Goal: Transaction & Acquisition: Purchase product/service

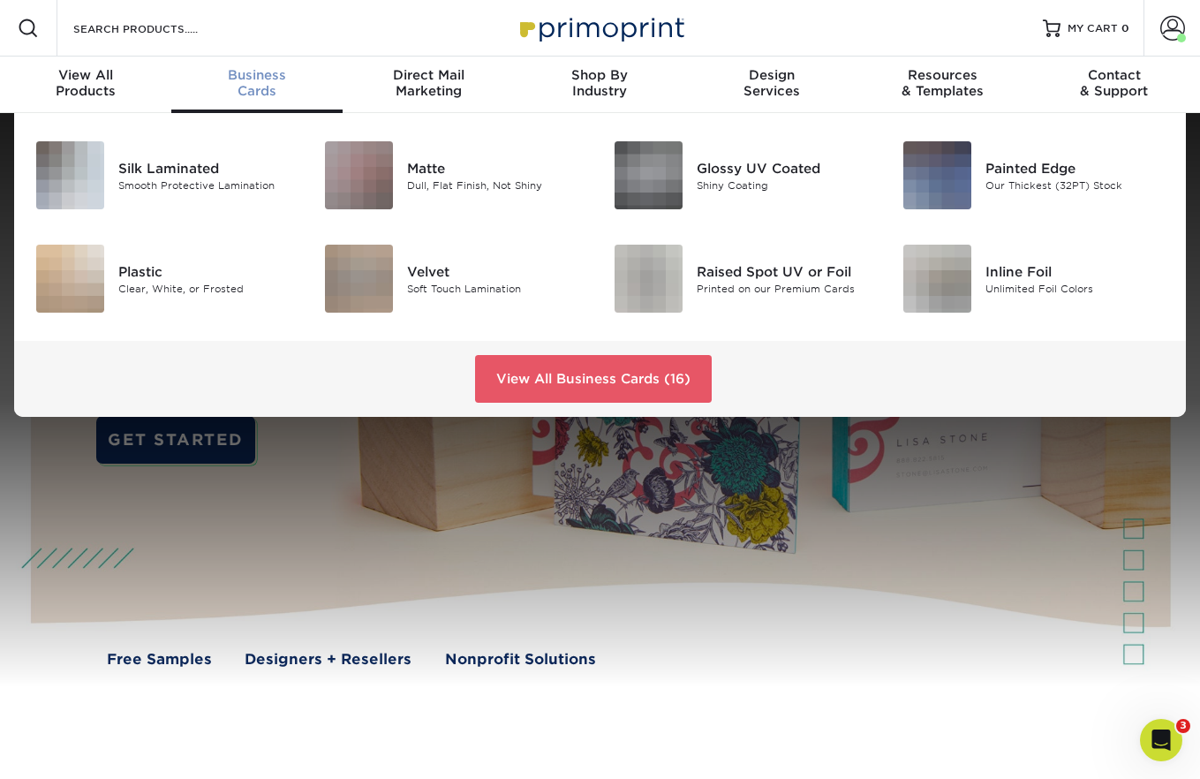
click at [258, 81] on span "Business" at bounding box center [256, 75] width 171 height 16
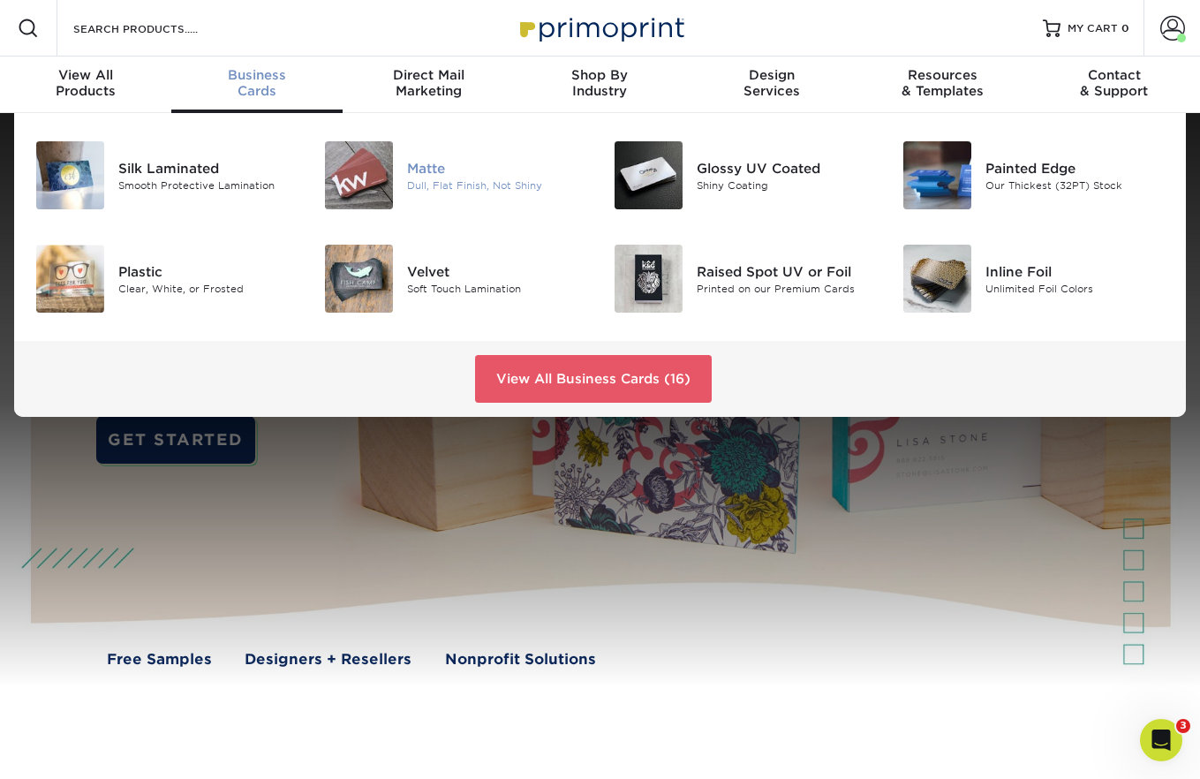
click at [363, 166] on img at bounding box center [359, 175] width 68 height 68
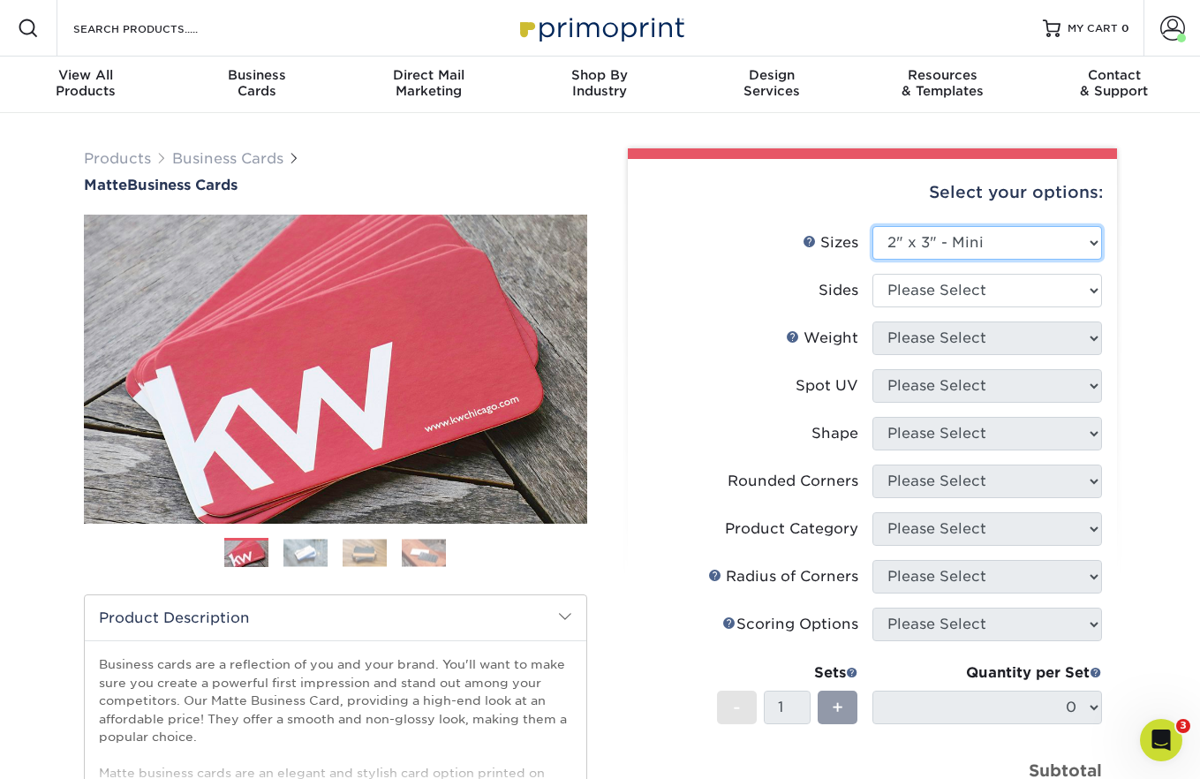
select select "2.00x3.50"
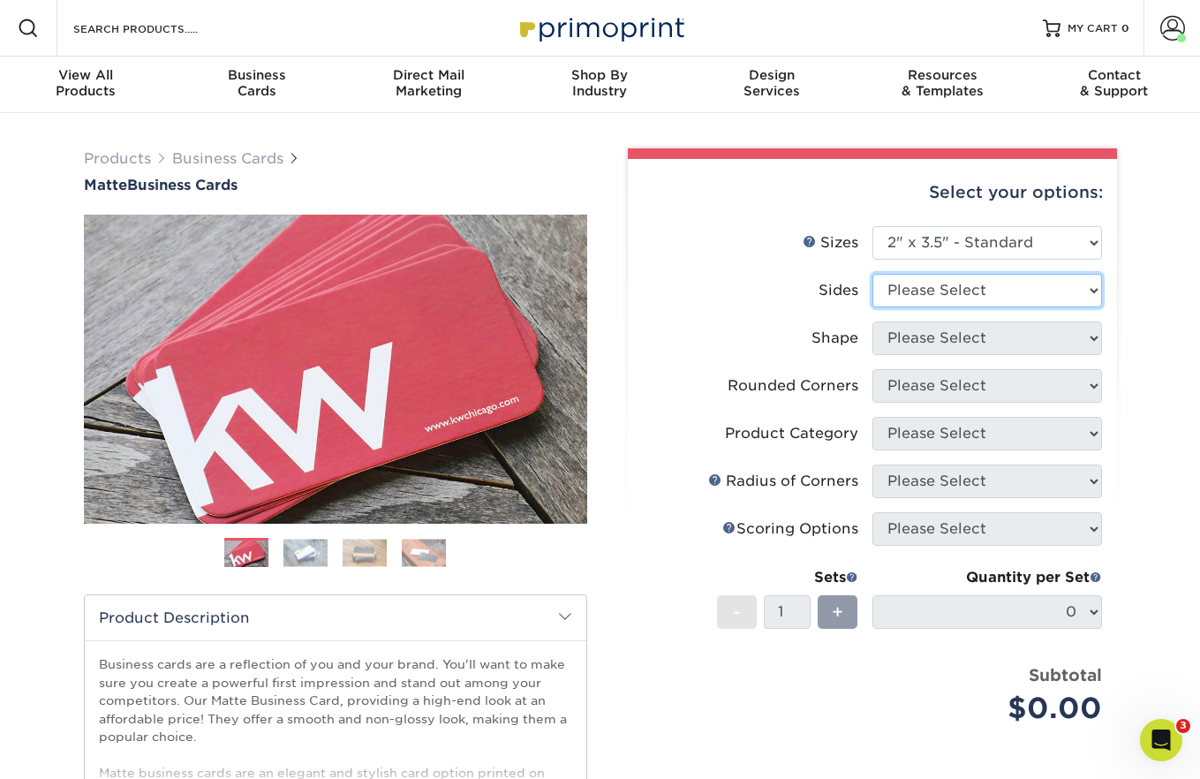
select select "13abbda7-1d64-4f25-8bb2-c179b224825d"
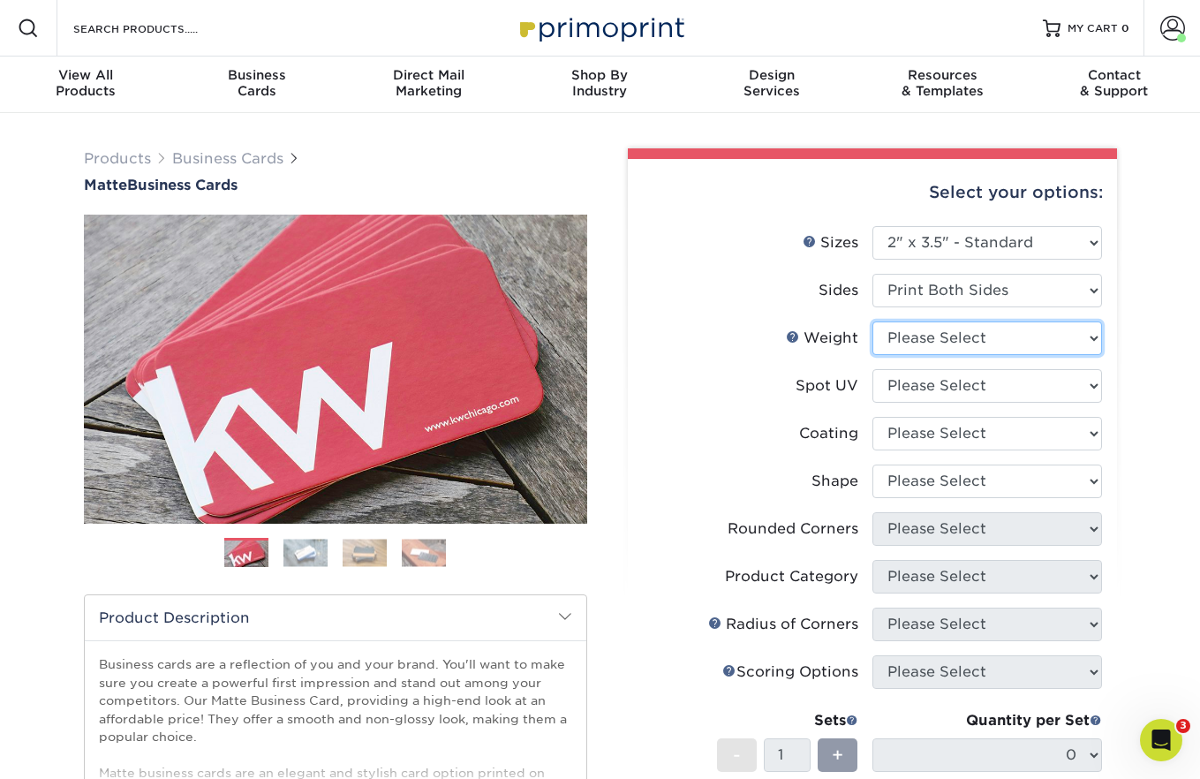
select select "16PT"
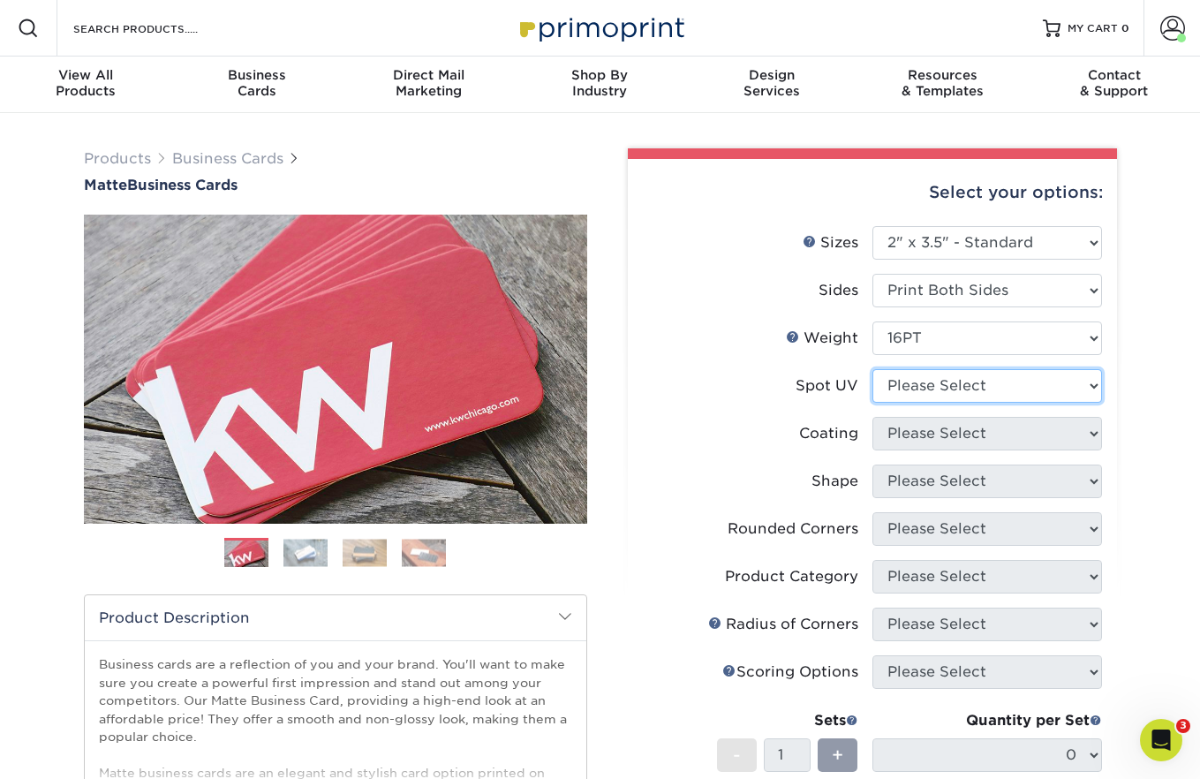
select select "3"
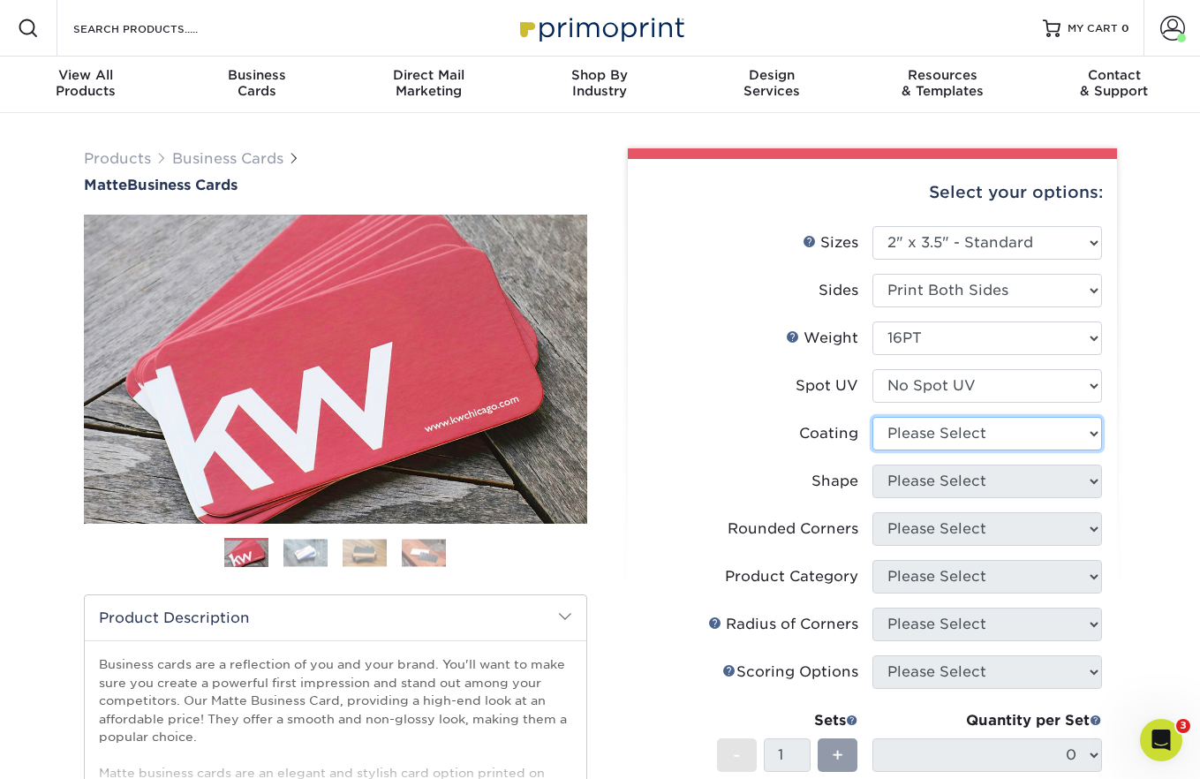
select select "121bb7b5-3b4d-429f-bd8d-bbf80e953313"
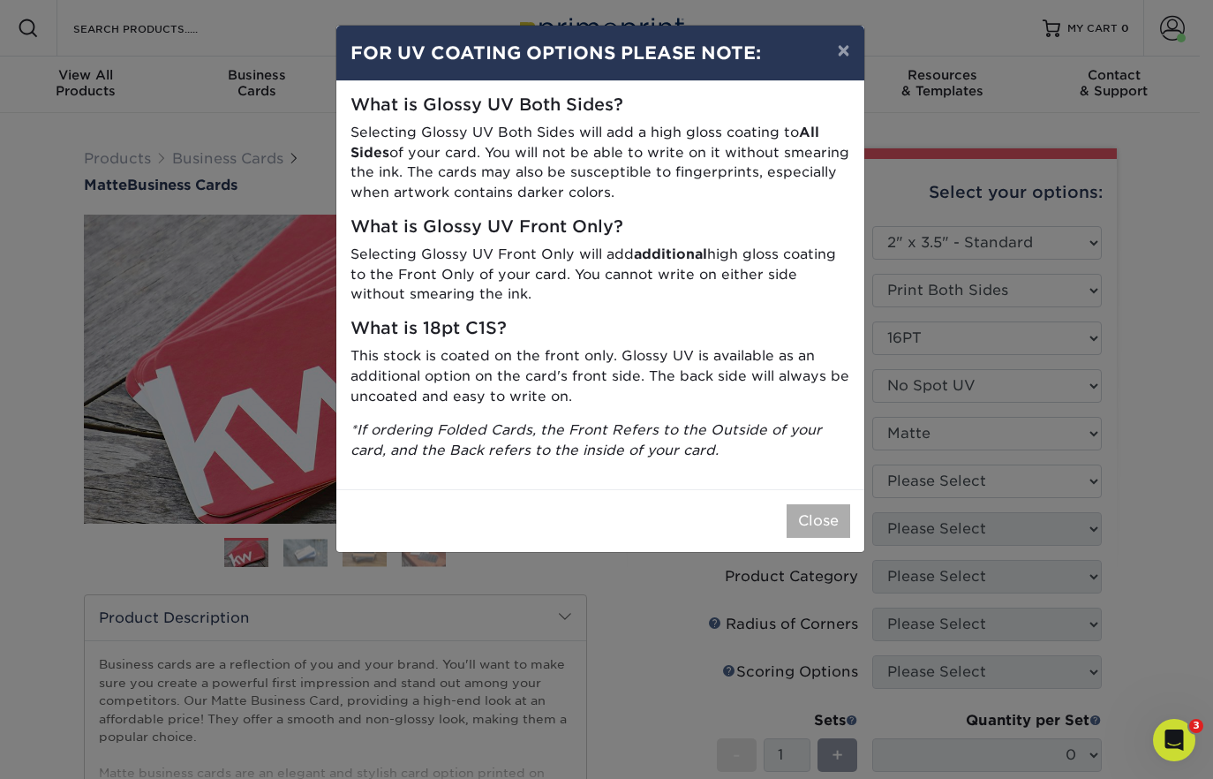
click at [835, 506] on button "Close" at bounding box center [819, 521] width 64 height 34
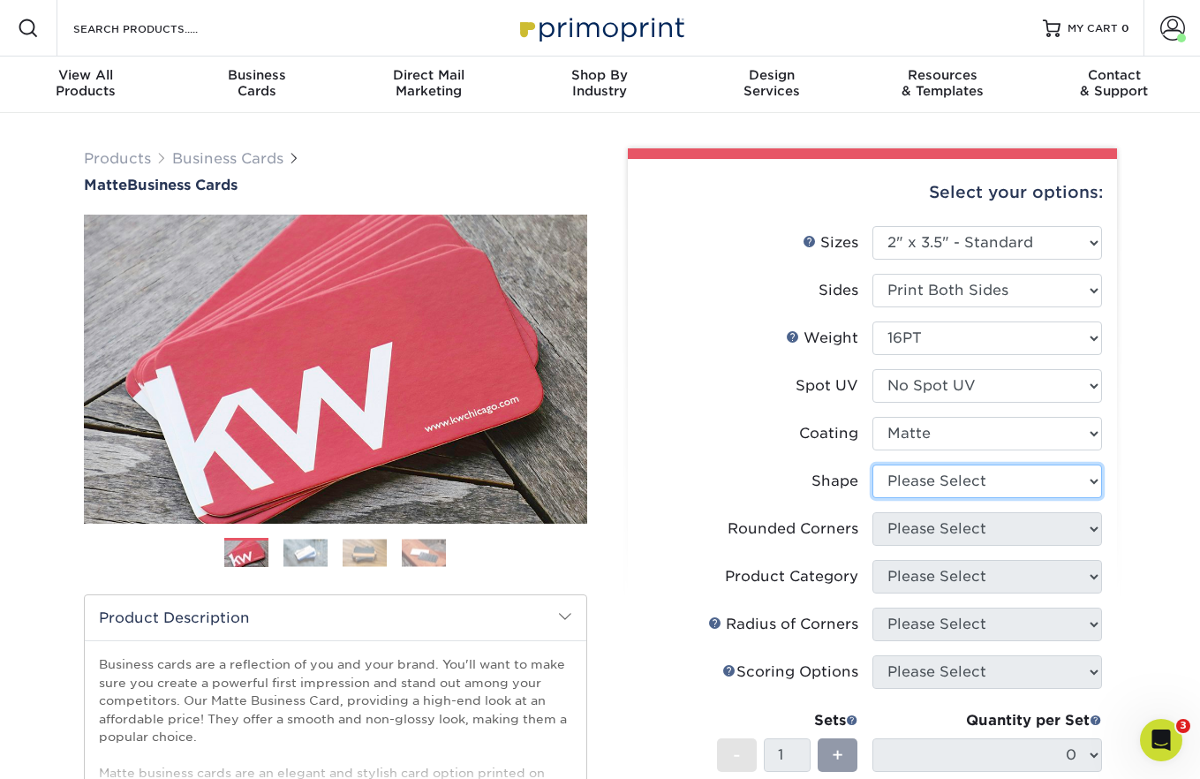
select select "standard"
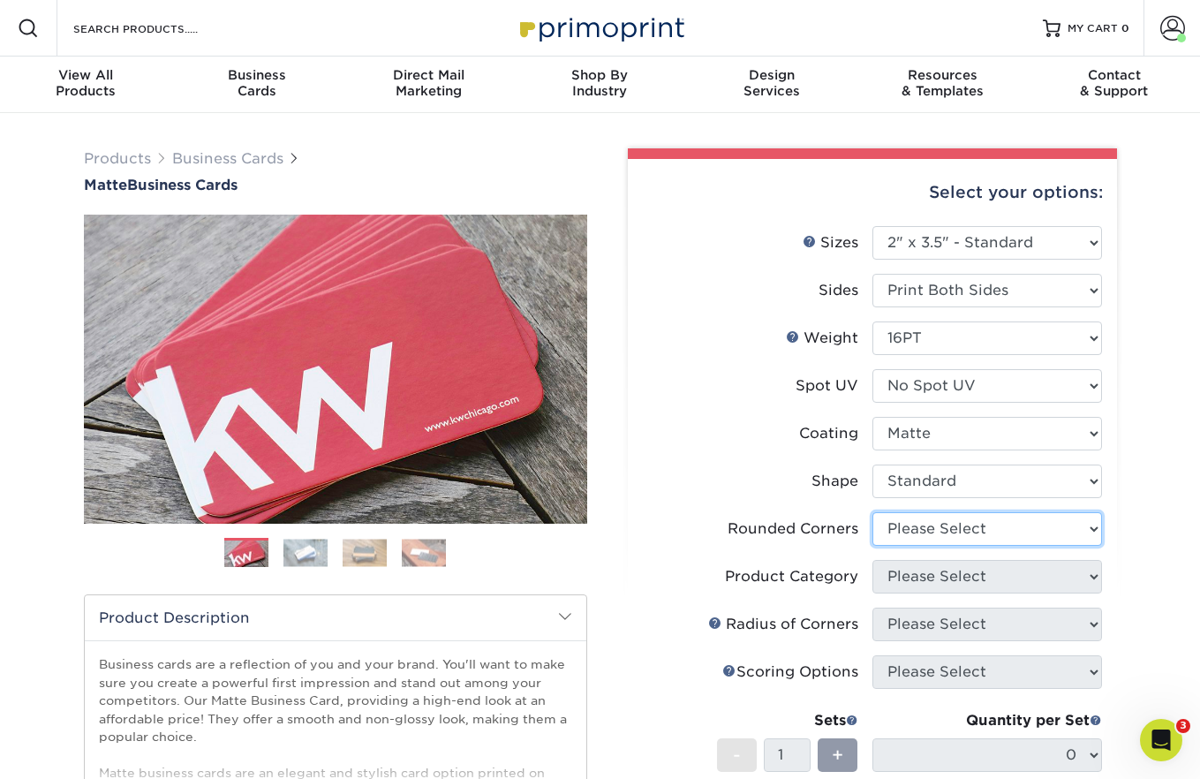
select select "7672df9e-0e0a-464d-8e1f-920c575e4da3"
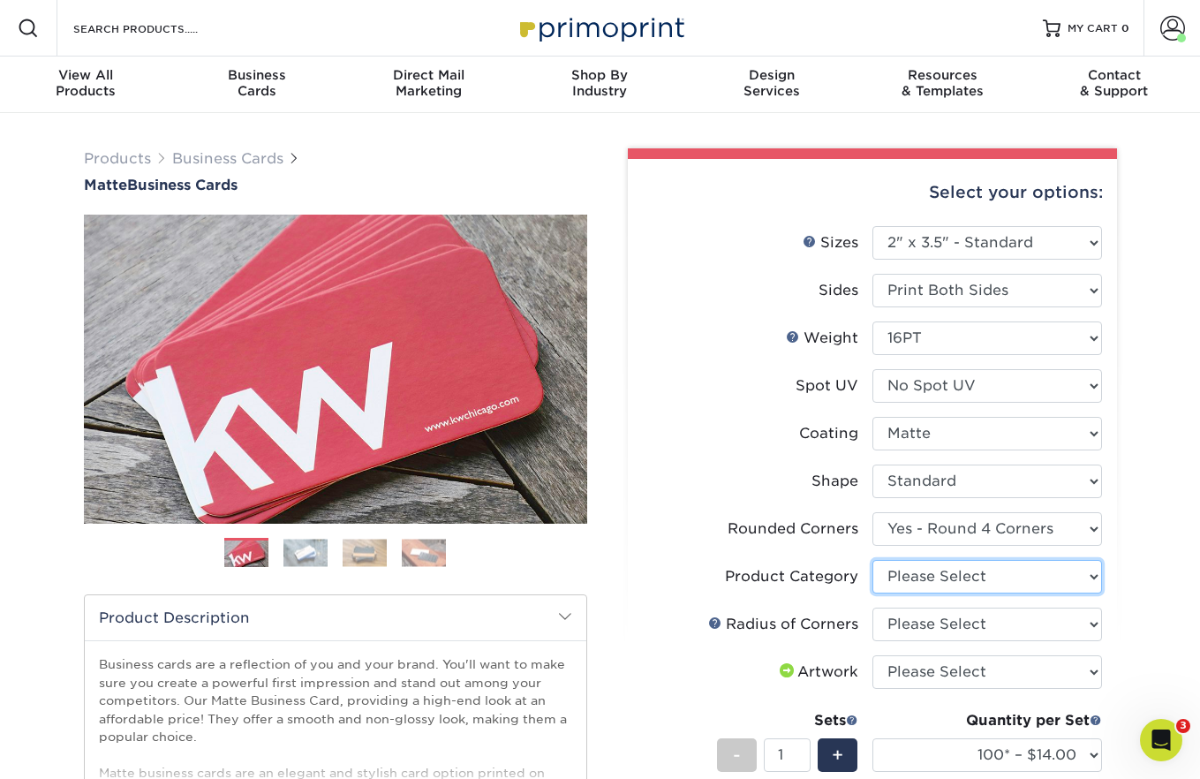
select select "3b5148f1-0588-4f88-a218-97bcfdce65c1"
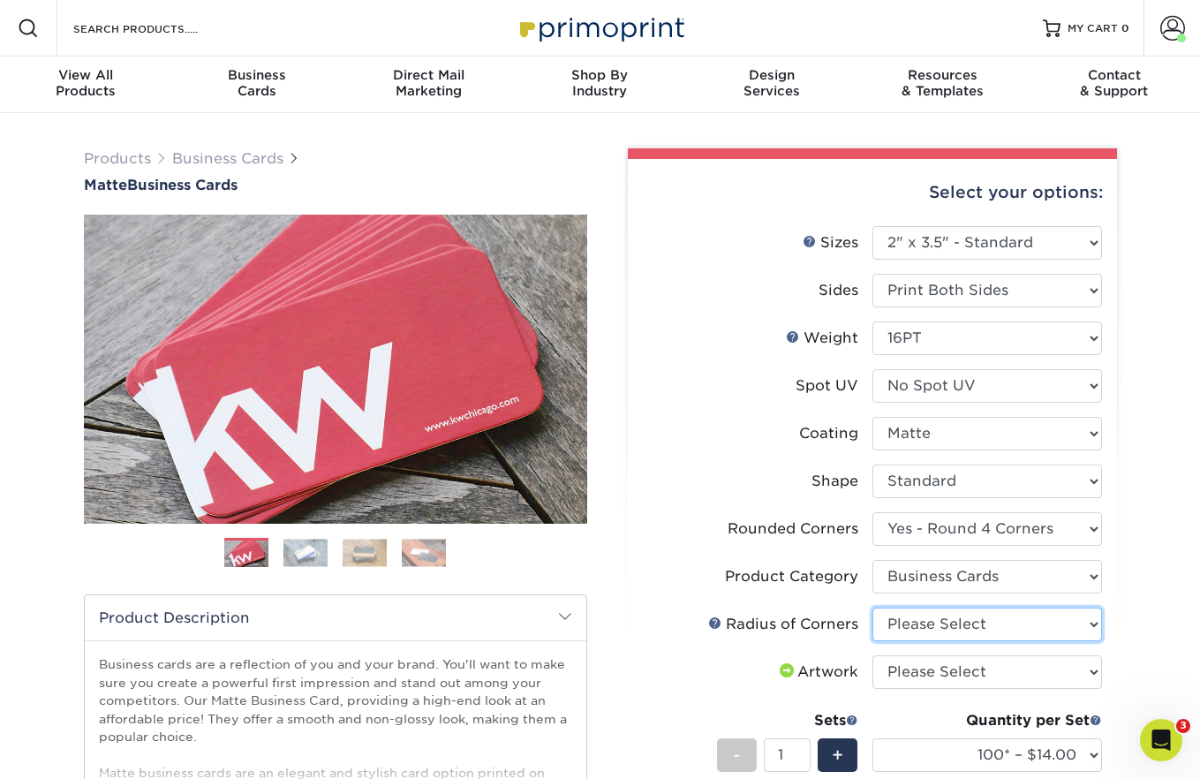
select select "589680c7-ee9a-431b-9d12-d7aeb1386a97"
select select "upload"
click at [1148, 525] on div "Products Business Cards Matte Business Cards Previous Next 100 $ 8" at bounding box center [600, 671] width 1200 height 1116
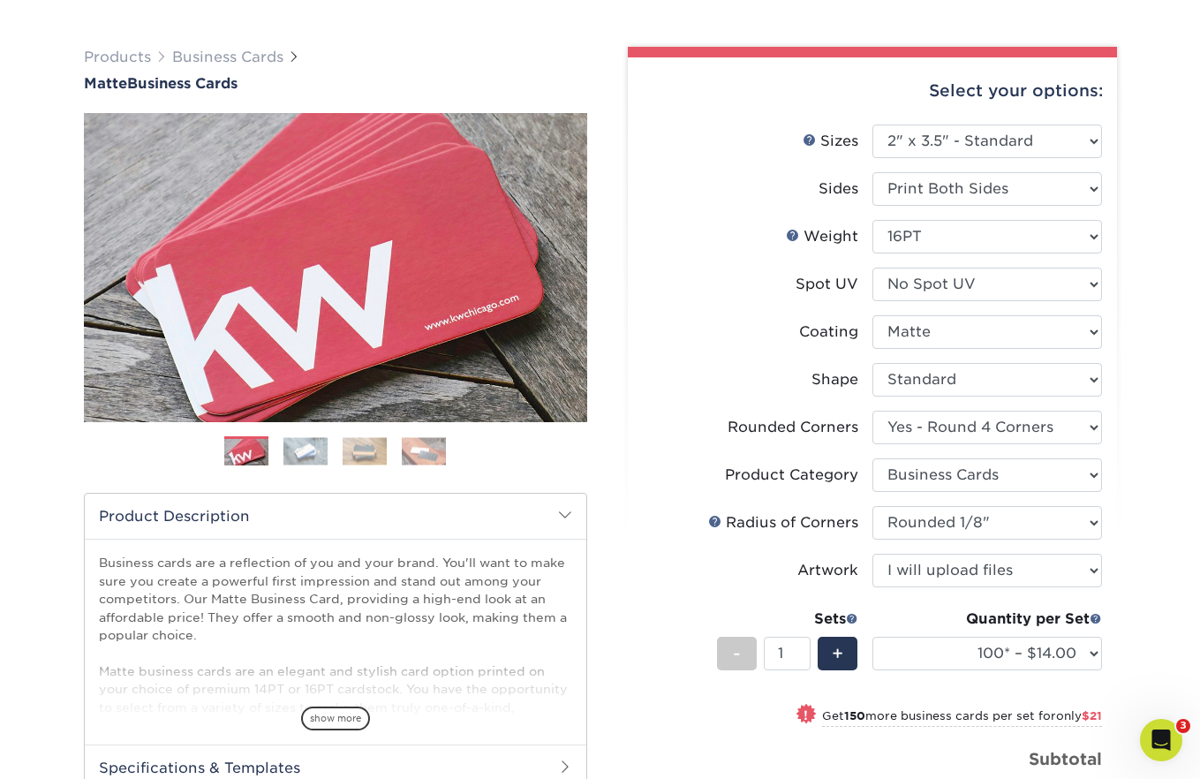
scroll to position [522, 0]
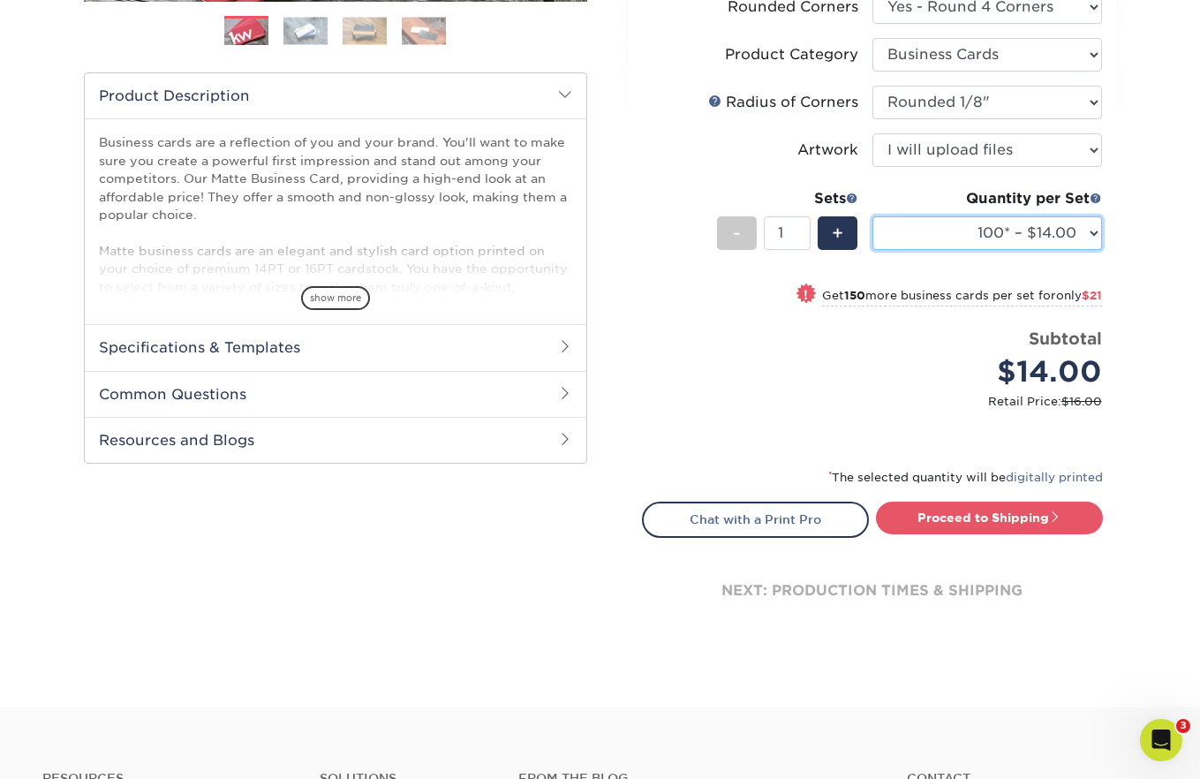
select select "1000 – $86.00"
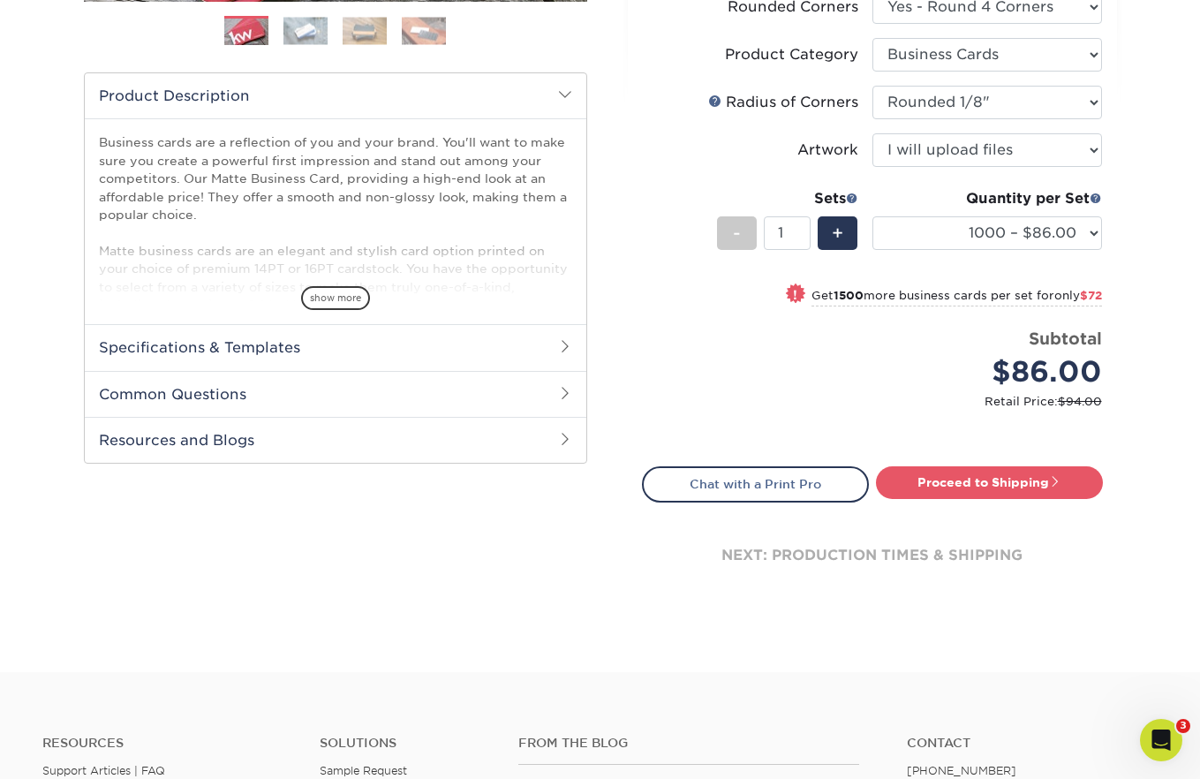
click at [953, 528] on div "next: production times & shipping" at bounding box center [872, 556] width 461 height 106
click at [1100, 574] on div "next: production times & shipping" at bounding box center [872, 556] width 461 height 106
click at [991, 481] on link "Proceed to Shipping" at bounding box center [989, 482] width 227 height 32
type input "Set 1"
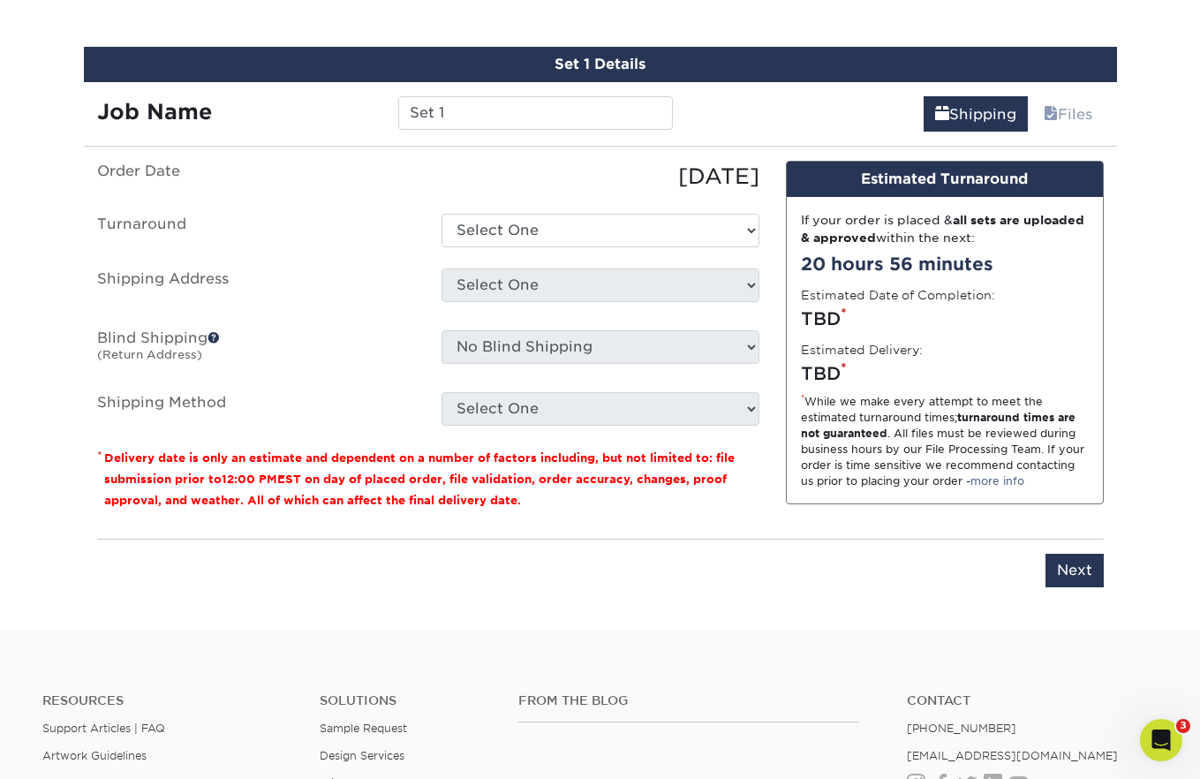
scroll to position [1035, 0]
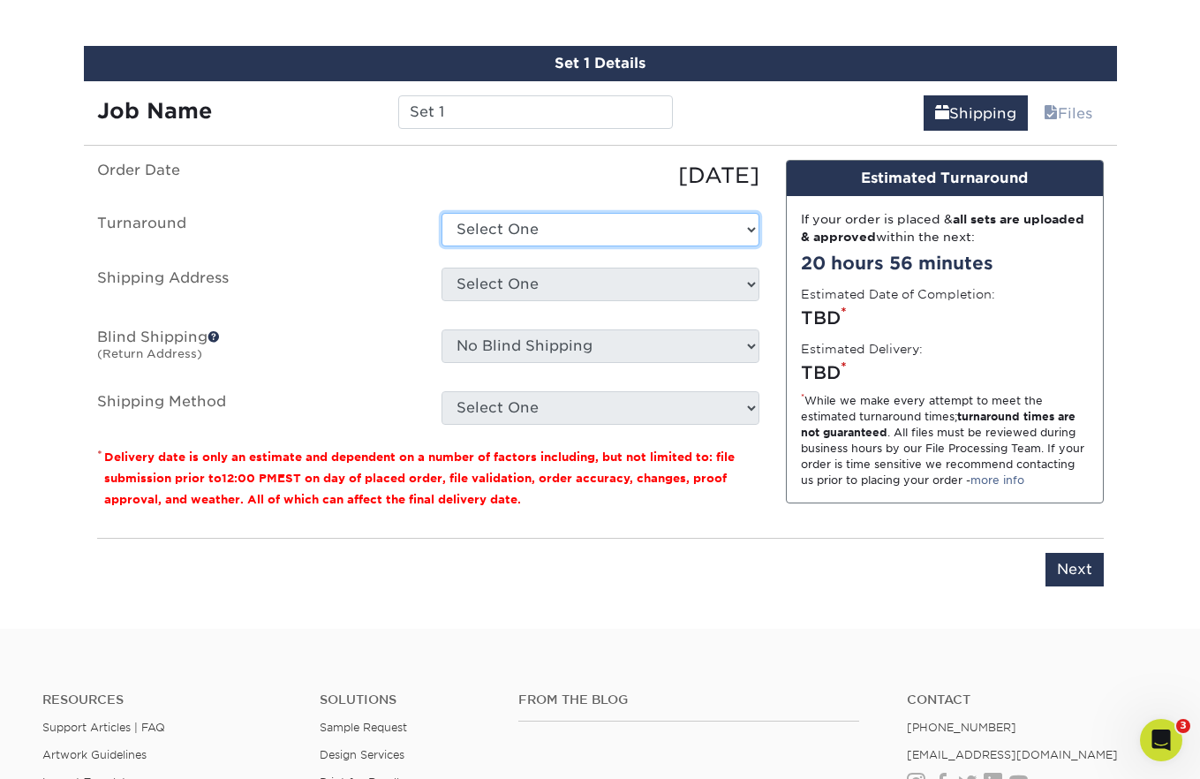
select select "5d2a04aa-b3c9-42b9-97a3-f29de9906fda"
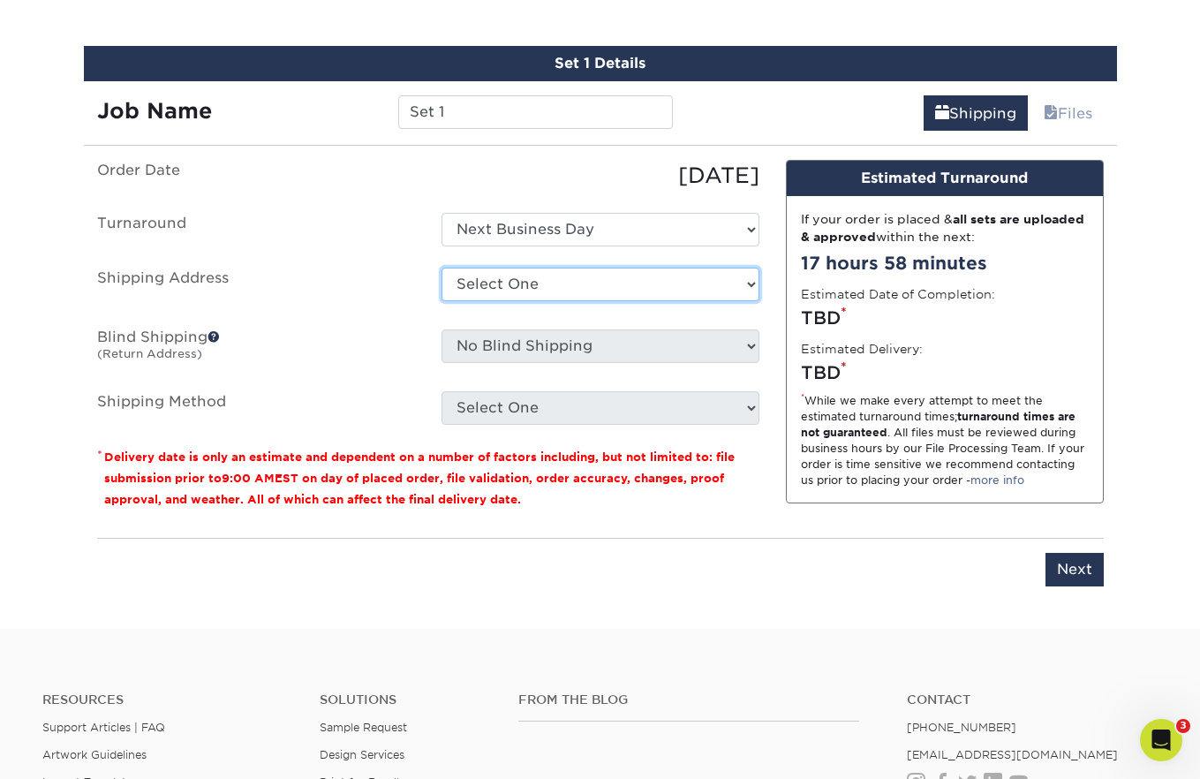
select select "153717"
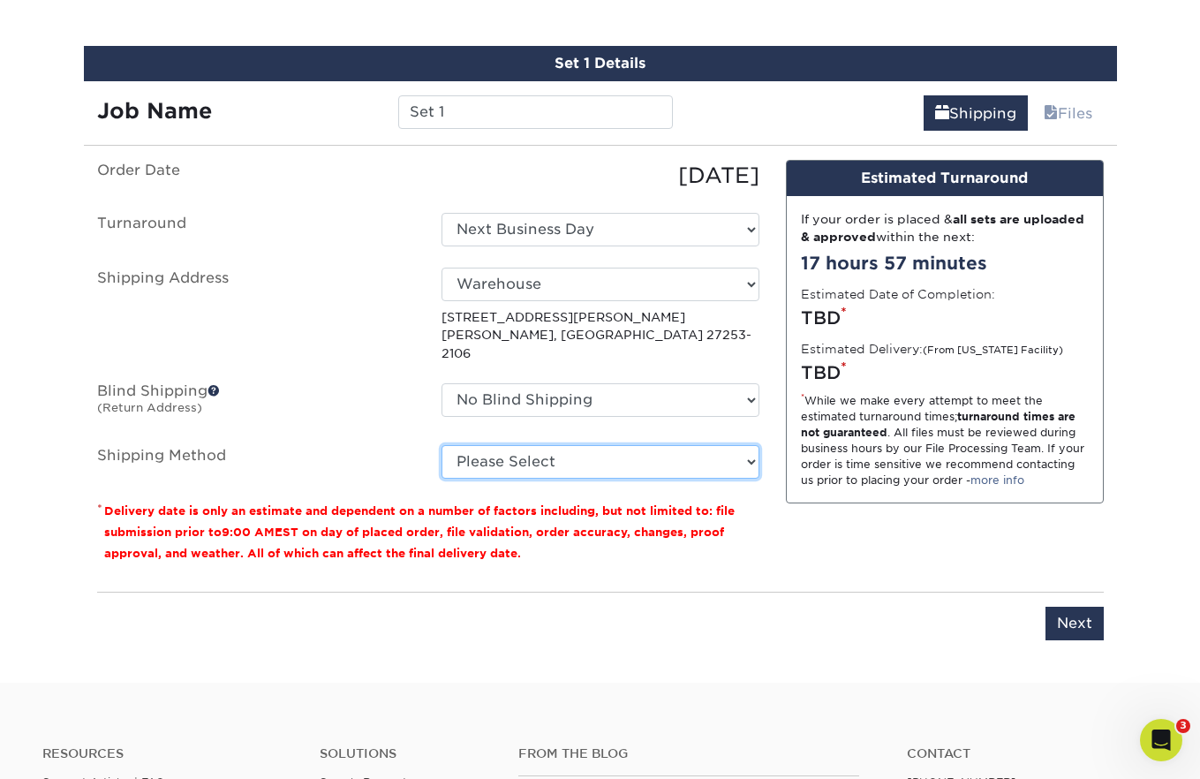
select select "03"
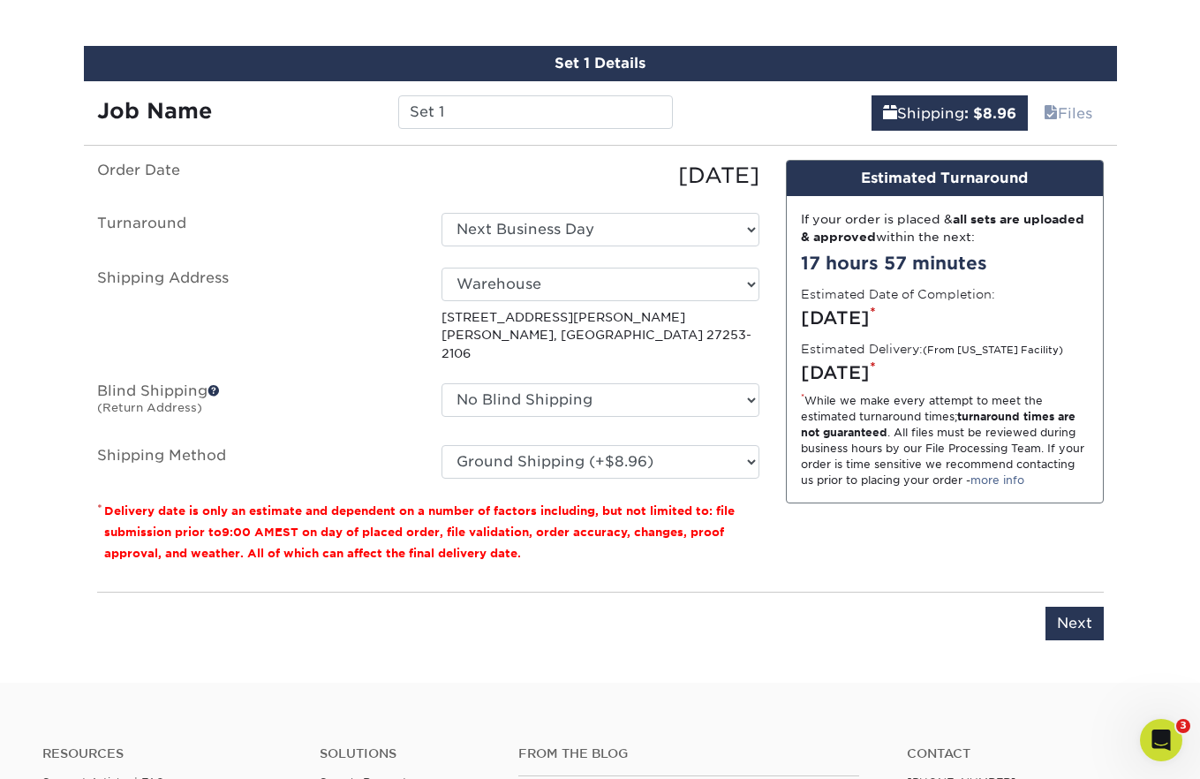
click at [717, 208] on ul "Order Date 09/08/2025 Turnaround Select One 2-4 Business Days 2 Day Next Busine…" at bounding box center [428, 319] width 662 height 319
click at [1074, 607] on input "Next" at bounding box center [1075, 624] width 58 height 34
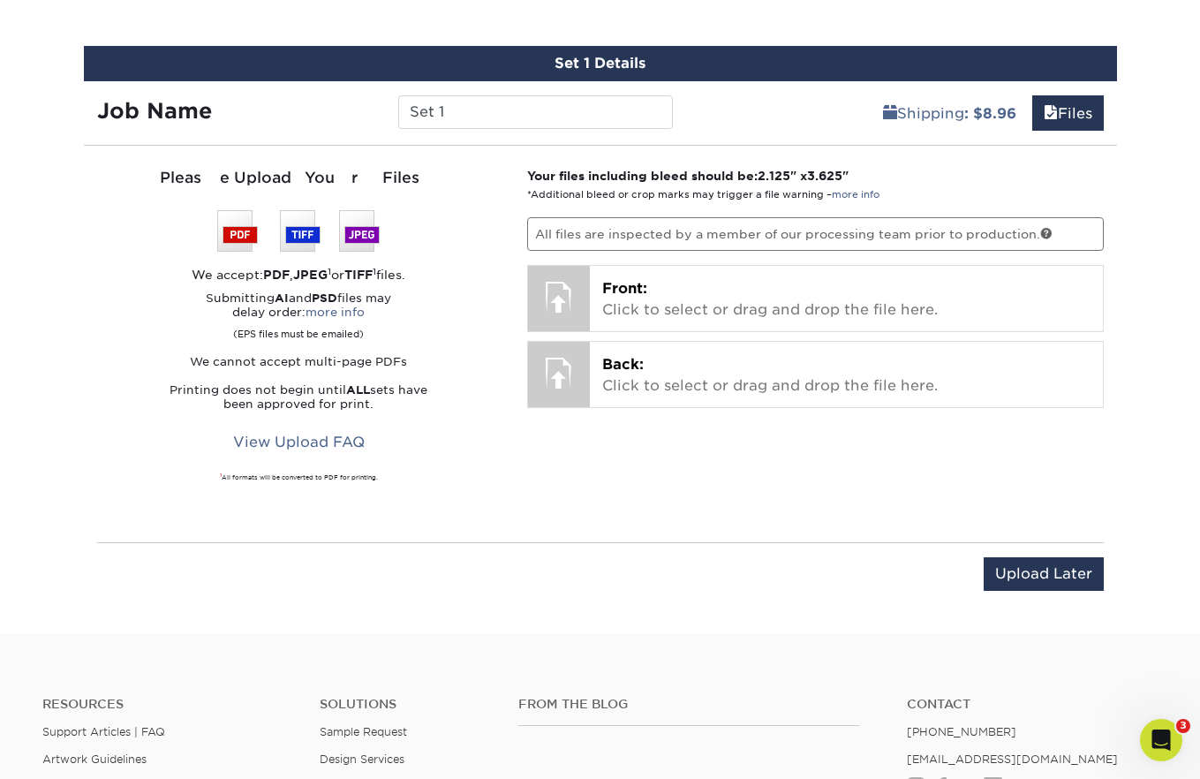
click at [1074, 603] on div "Set 1 Details Job Name Set 1 Shipping : $8.96 Files You've choosen mailing serv…" at bounding box center [600, 329] width 1033 height 566
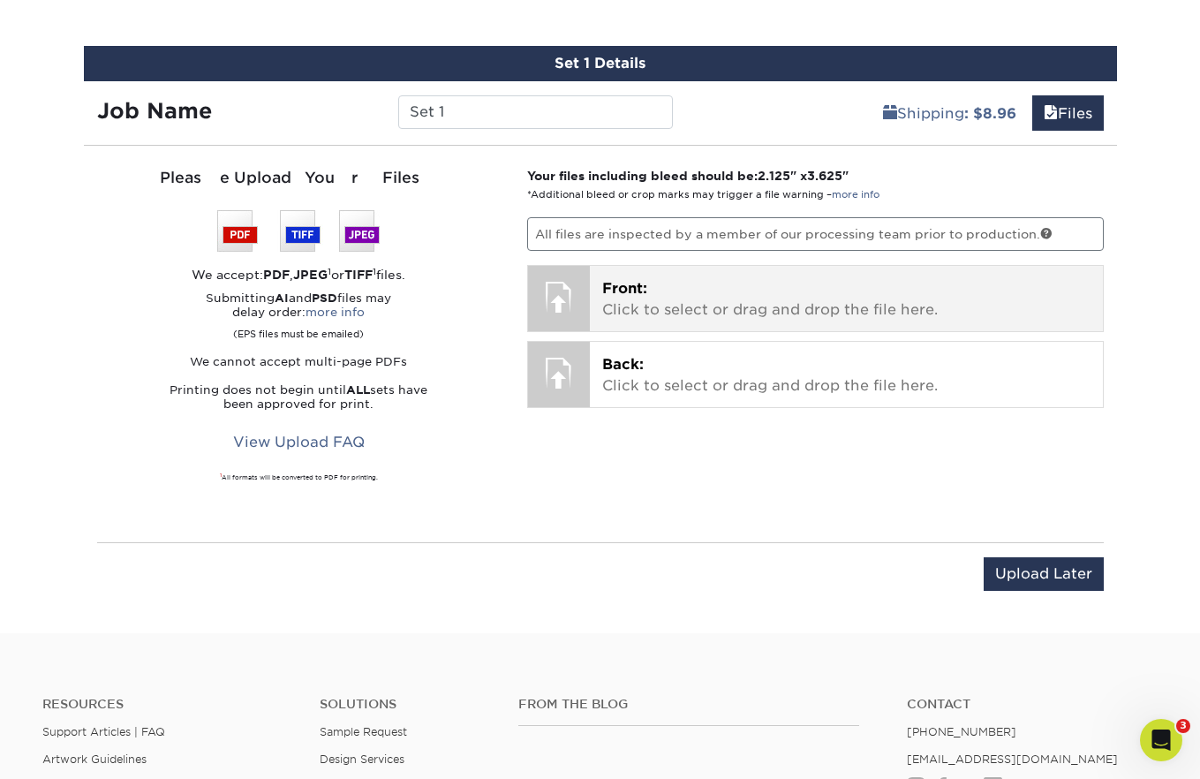
click at [614, 291] on span "Front:" at bounding box center [624, 288] width 45 height 17
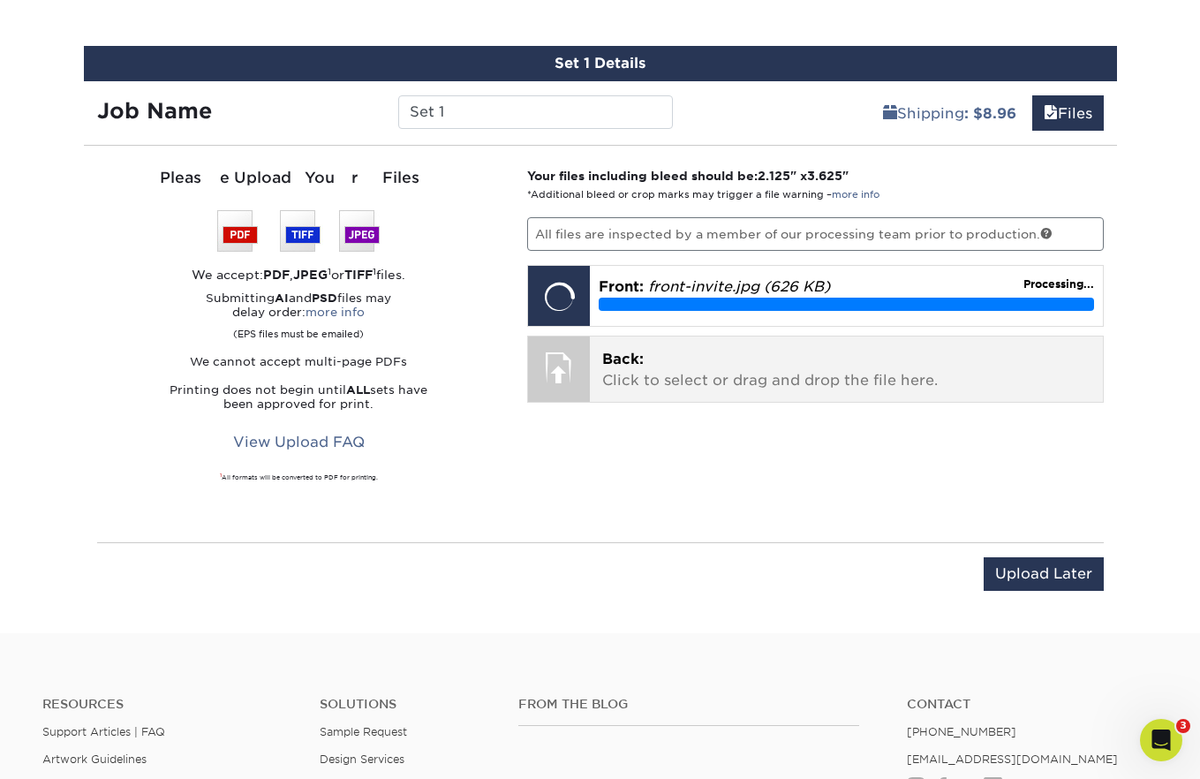
click at [624, 374] on p "Back: Click to select or drag and drop the file here." at bounding box center [846, 370] width 488 height 42
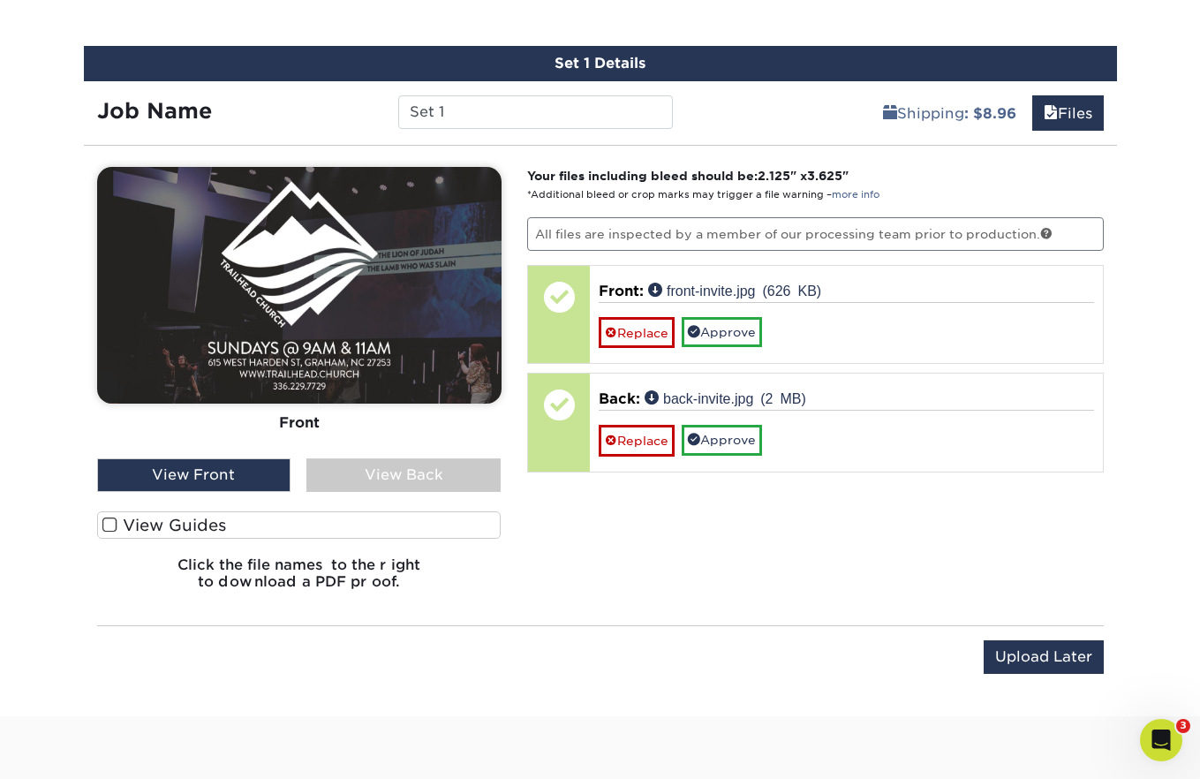
click at [432, 461] on div "View Back" at bounding box center [403, 475] width 194 height 34
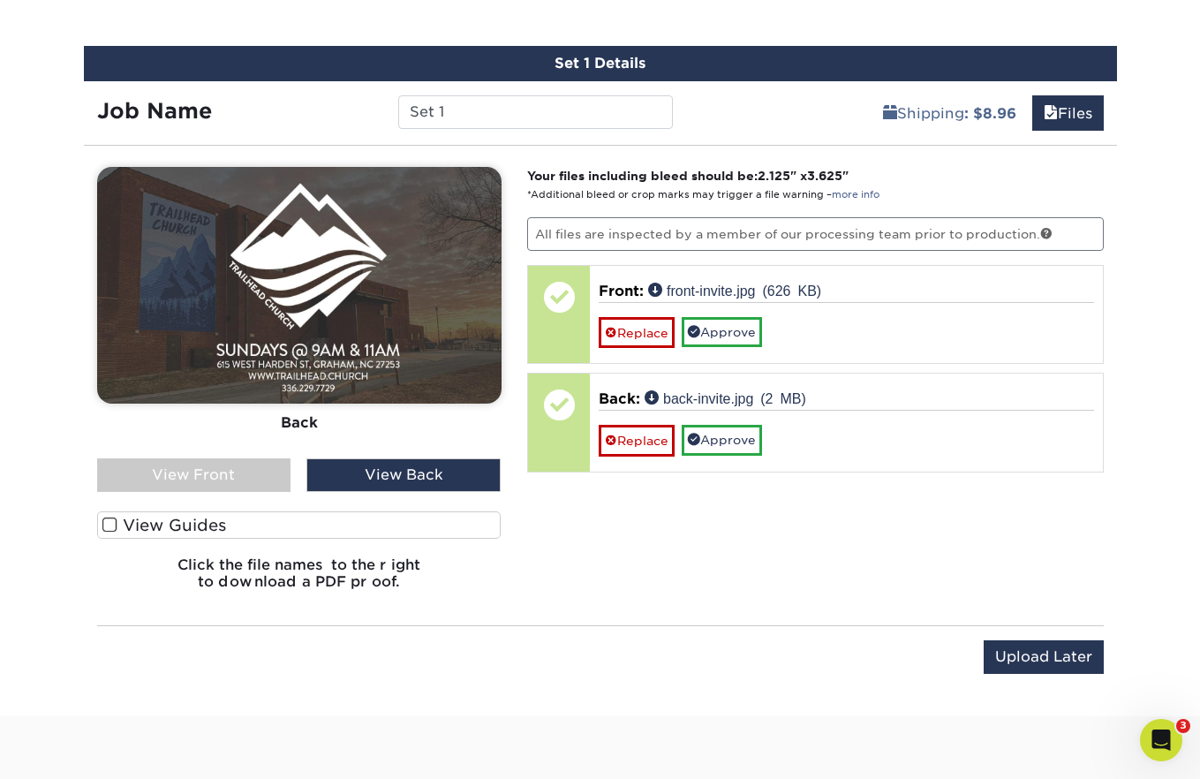
click at [222, 454] on div "Front Back" at bounding box center [299, 312] width 404 height 291
click at [238, 470] on div "View Front" at bounding box center [194, 475] width 194 height 34
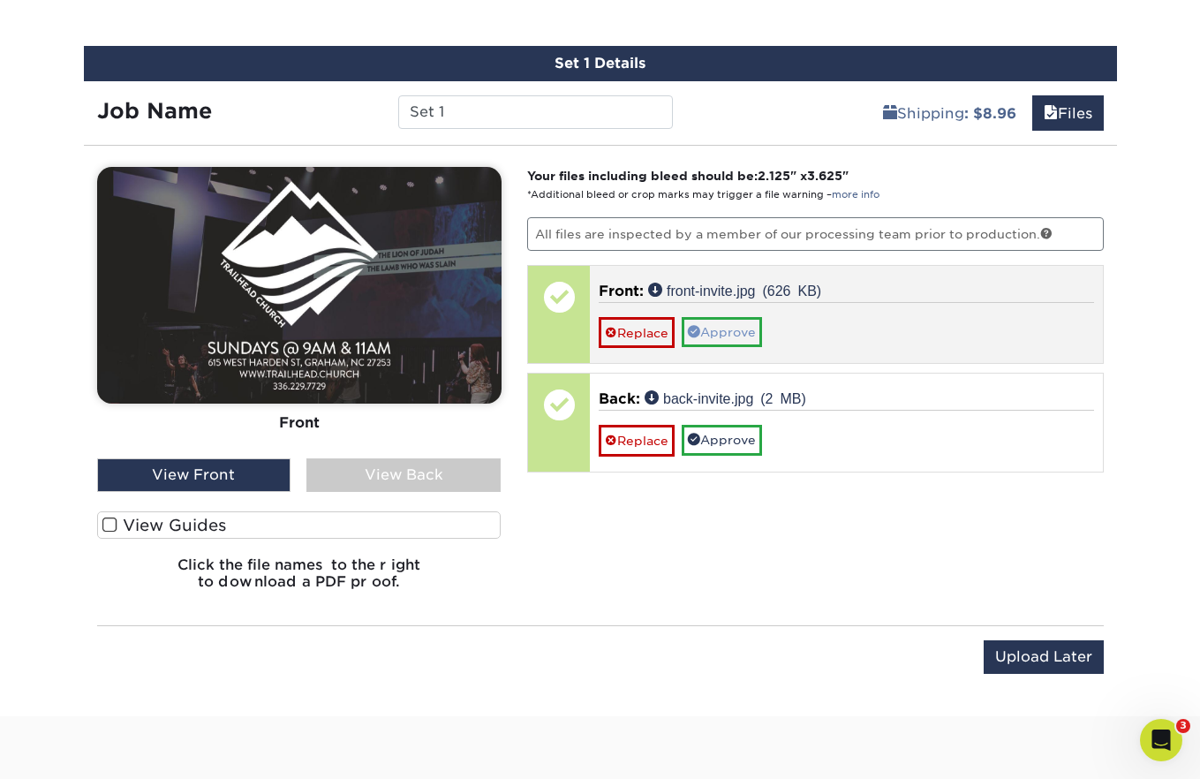
click at [728, 329] on link "Approve" at bounding box center [722, 332] width 80 height 30
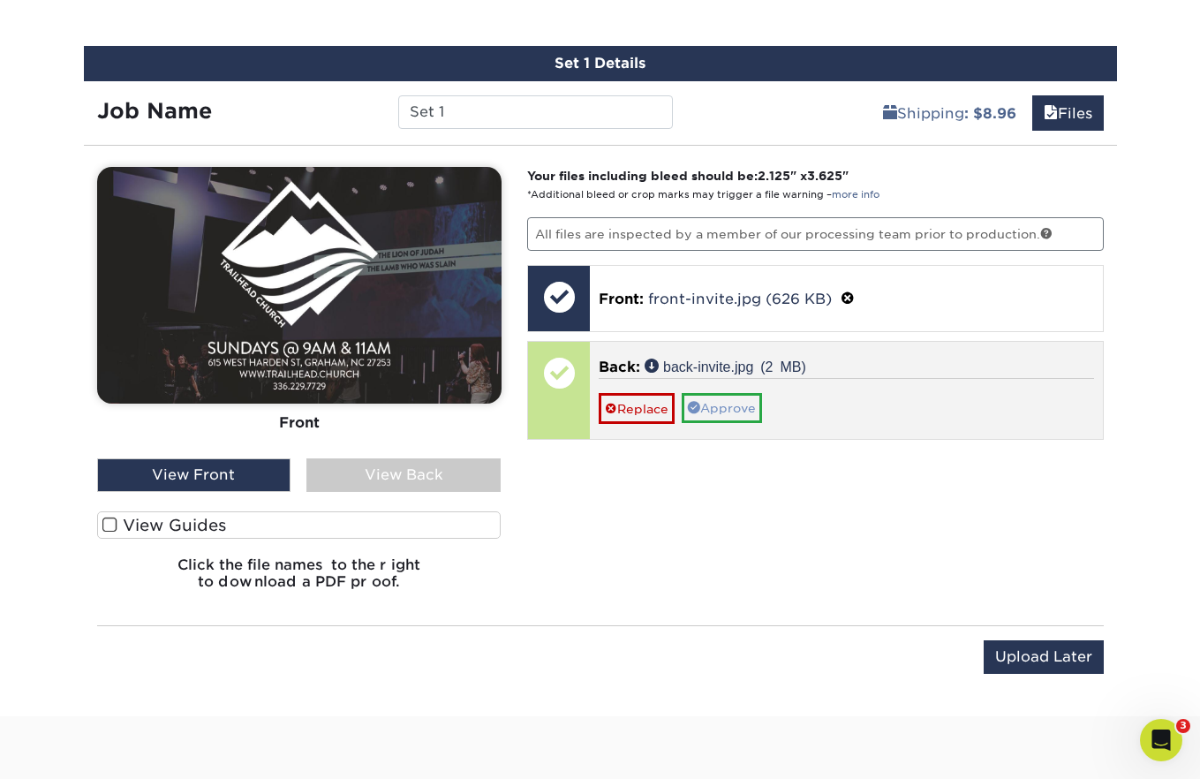
click at [731, 406] on link "Approve" at bounding box center [722, 408] width 80 height 30
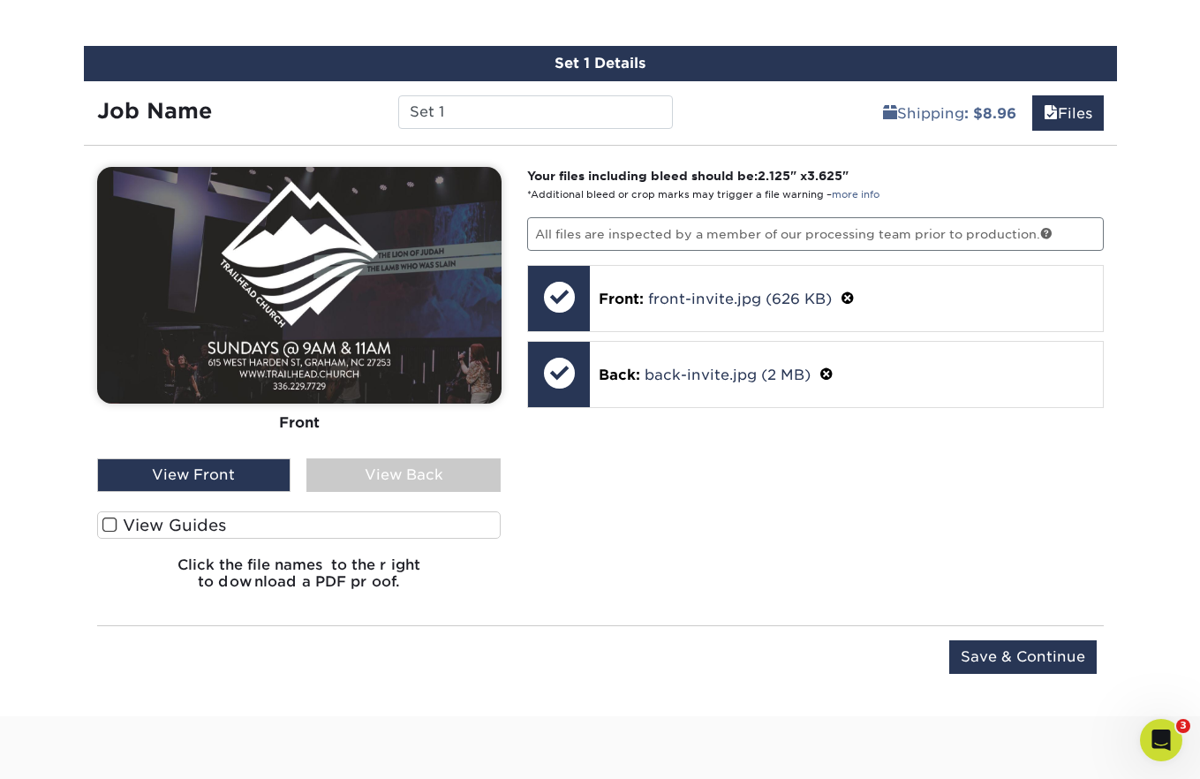
click at [1009, 646] on input "Save & Continue" at bounding box center [1022, 657] width 147 height 34
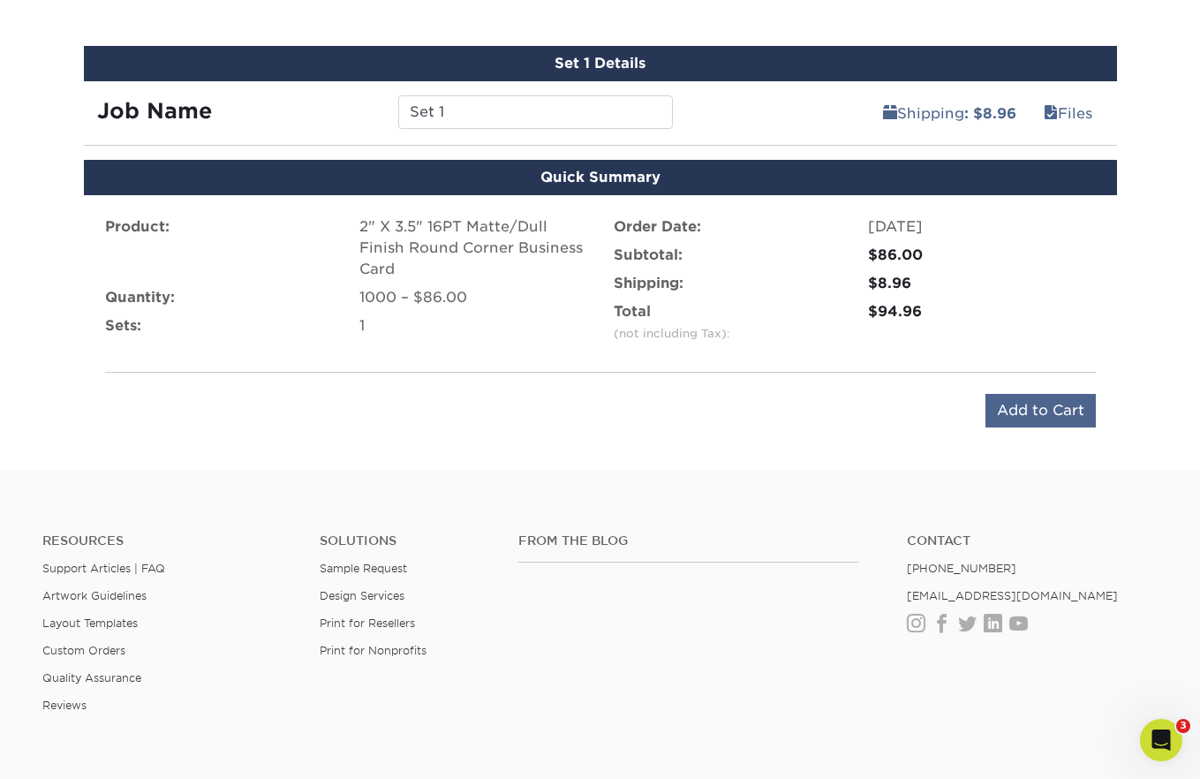
click at [1040, 408] on input "Add to Cart" at bounding box center [1041, 411] width 110 height 34
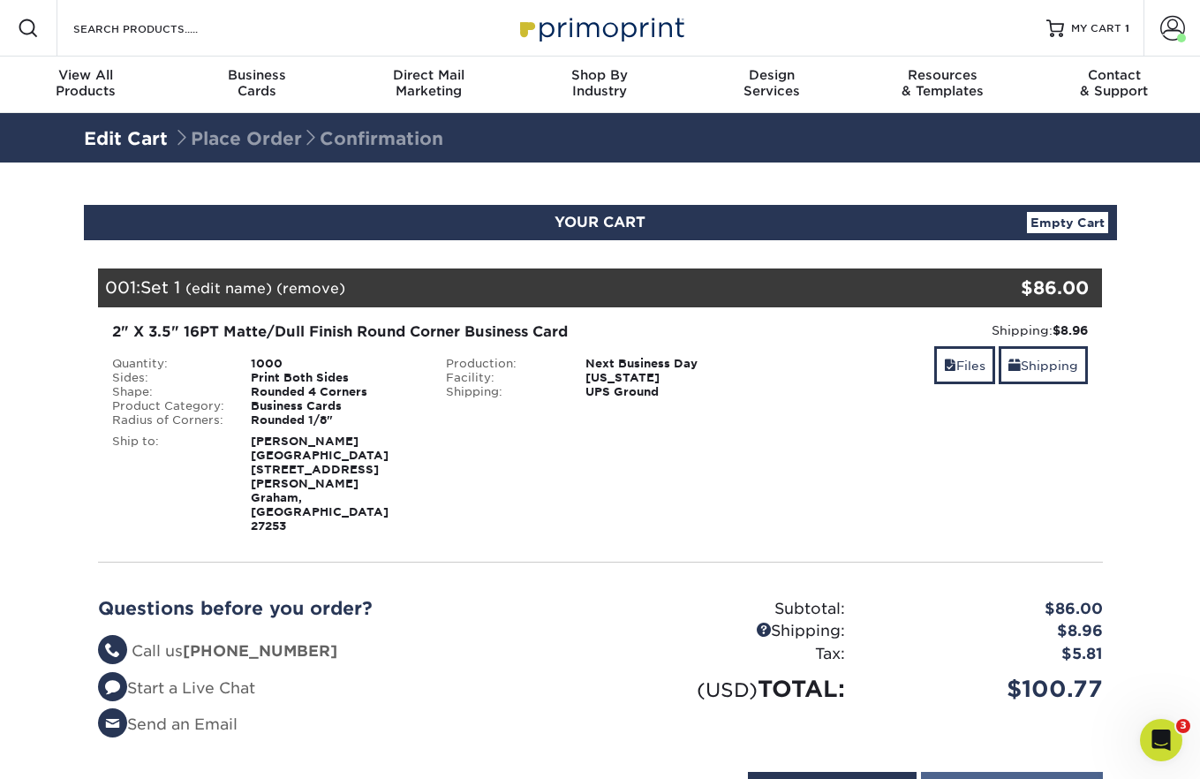
click at [990, 772] on input "Proceed to Checkout" at bounding box center [1012, 789] width 182 height 34
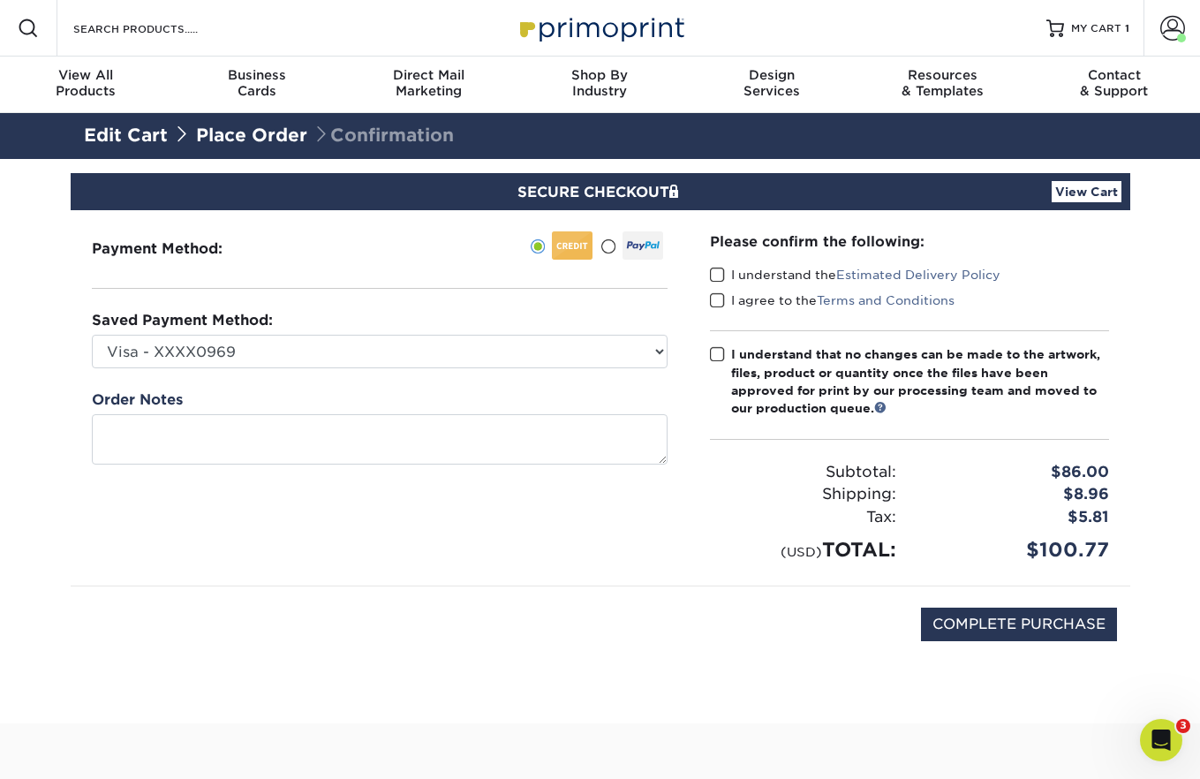
click at [720, 274] on span at bounding box center [717, 275] width 15 height 17
click at [0, 0] on input "I understand the Estimated Delivery Policy" at bounding box center [0, 0] width 0 height 0
click at [720, 299] on span at bounding box center [717, 300] width 15 height 17
click at [0, 0] on input "I agree to the Terms and Conditions" at bounding box center [0, 0] width 0 height 0
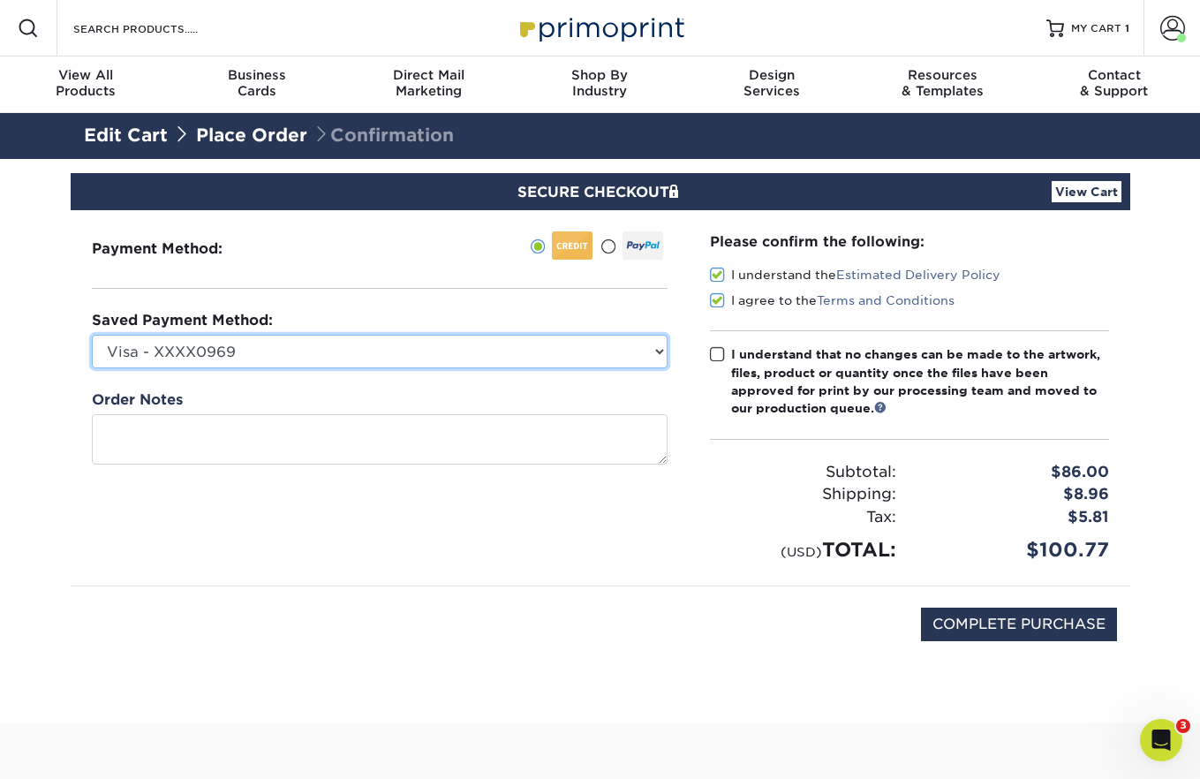
select select "70767"
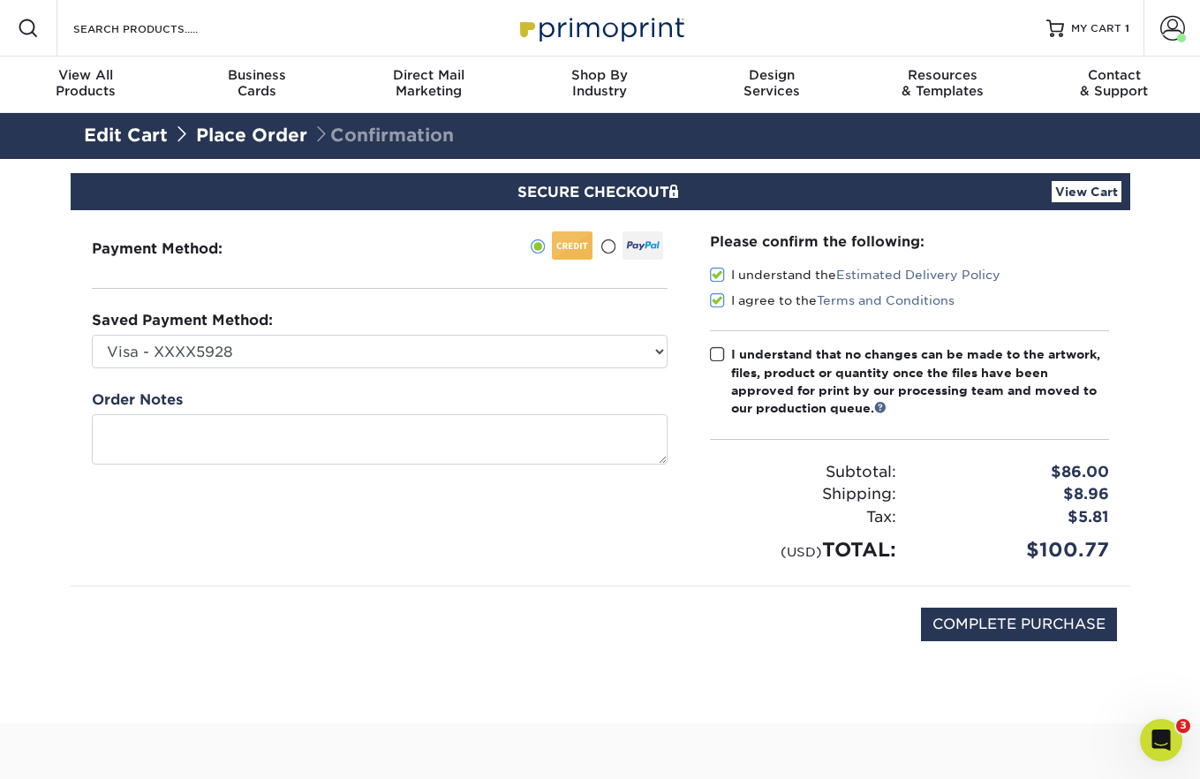
click at [693, 399] on div "Please confirm the following: I understand the Estimated Delivery Policy I agre…" at bounding box center [910, 397] width 442 height 375
click at [712, 353] on span at bounding box center [717, 354] width 15 height 17
click at [0, 0] on input "I understand that no changes can be made to the artwork, files, product or quan…" at bounding box center [0, 0] width 0 height 0
click at [1018, 616] on input "COMPLETE PURCHASE" at bounding box center [1019, 625] width 196 height 34
type input "PROCESSING, PLEASE WAIT..."
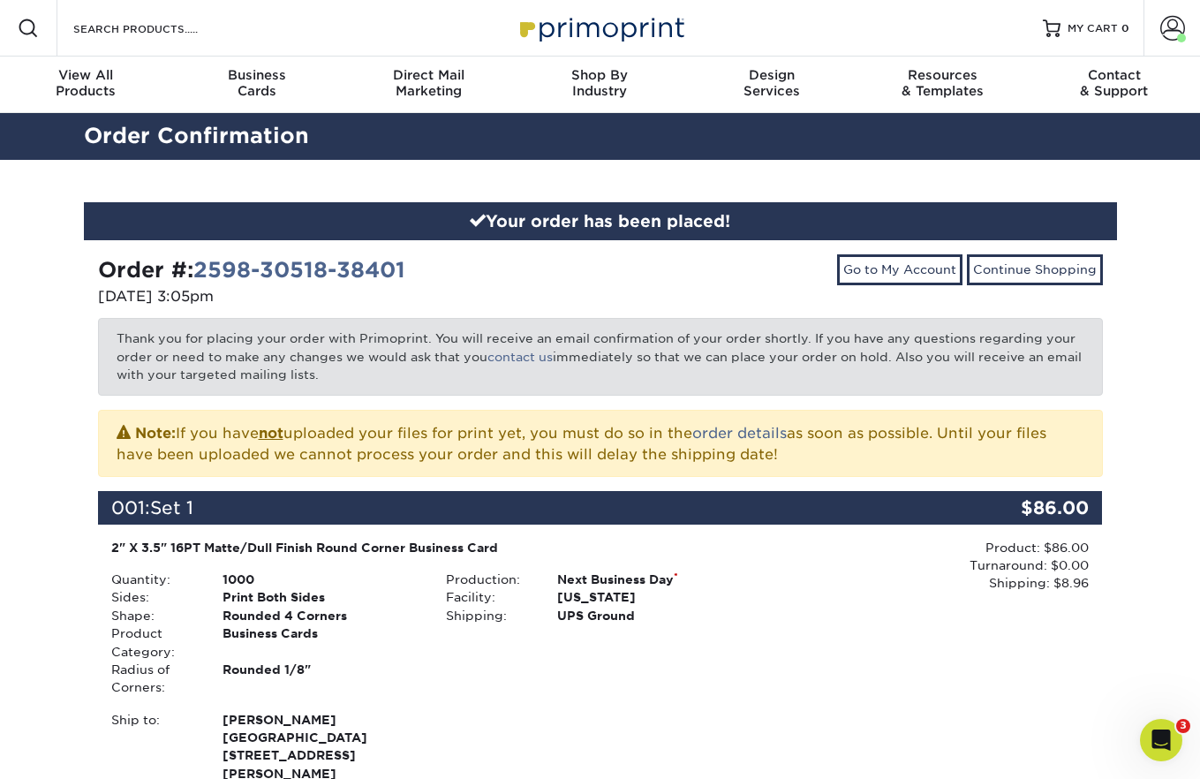
click at [1167, 344] on div "Your order has been placed! Order #: 2598-30518-38401 [DATE] 3:05pm Go to My Ac…" at bounding box center [600, 654] width 1200 height 988
